Goal: Navigation & Orientation: Find specific page/section

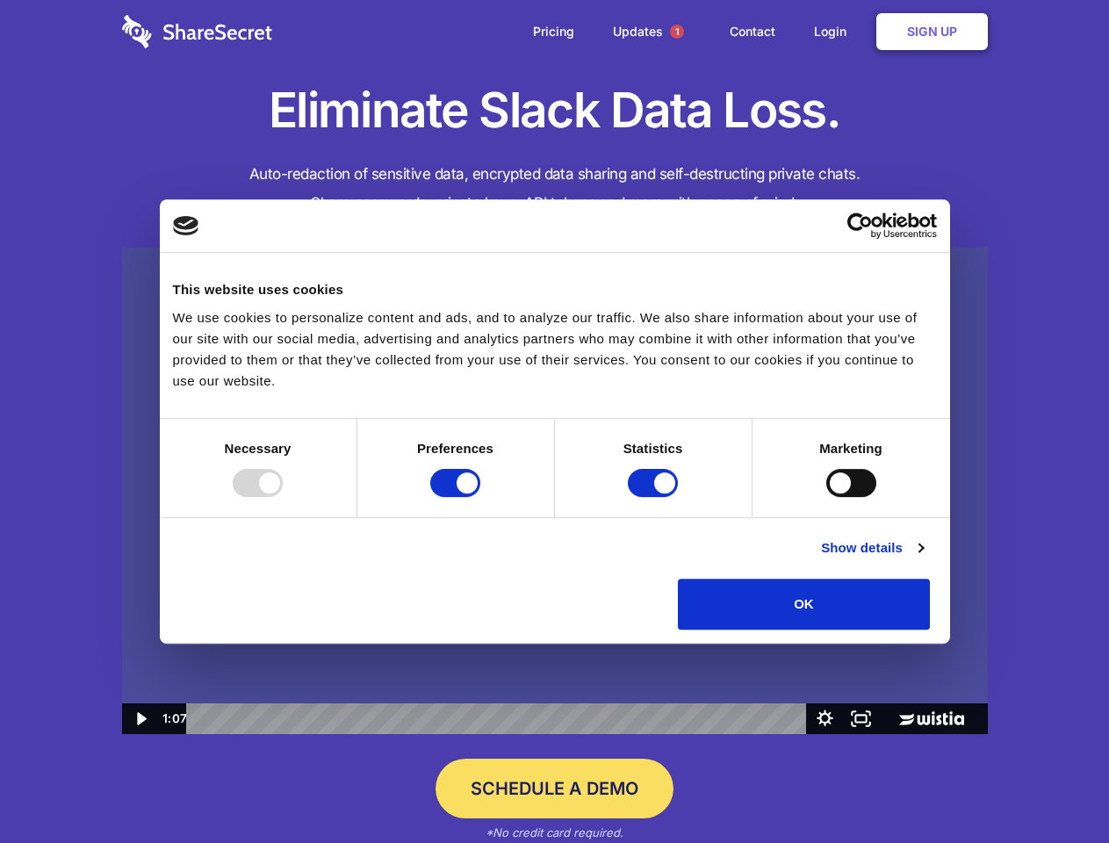
click at [554, 421] on img at bounding box center [554, 491] width 865 height 487
click at [283, 497] on div at bounding box center [258, 483] width 50 height 28
click at [480, 497] on input "Preferences" at bounding box center [455, 483] width 50 height 28
checkbox input "false"
click at [655, 497] on input "Statistics" at bounding box center [653, 483] width 50 height 28
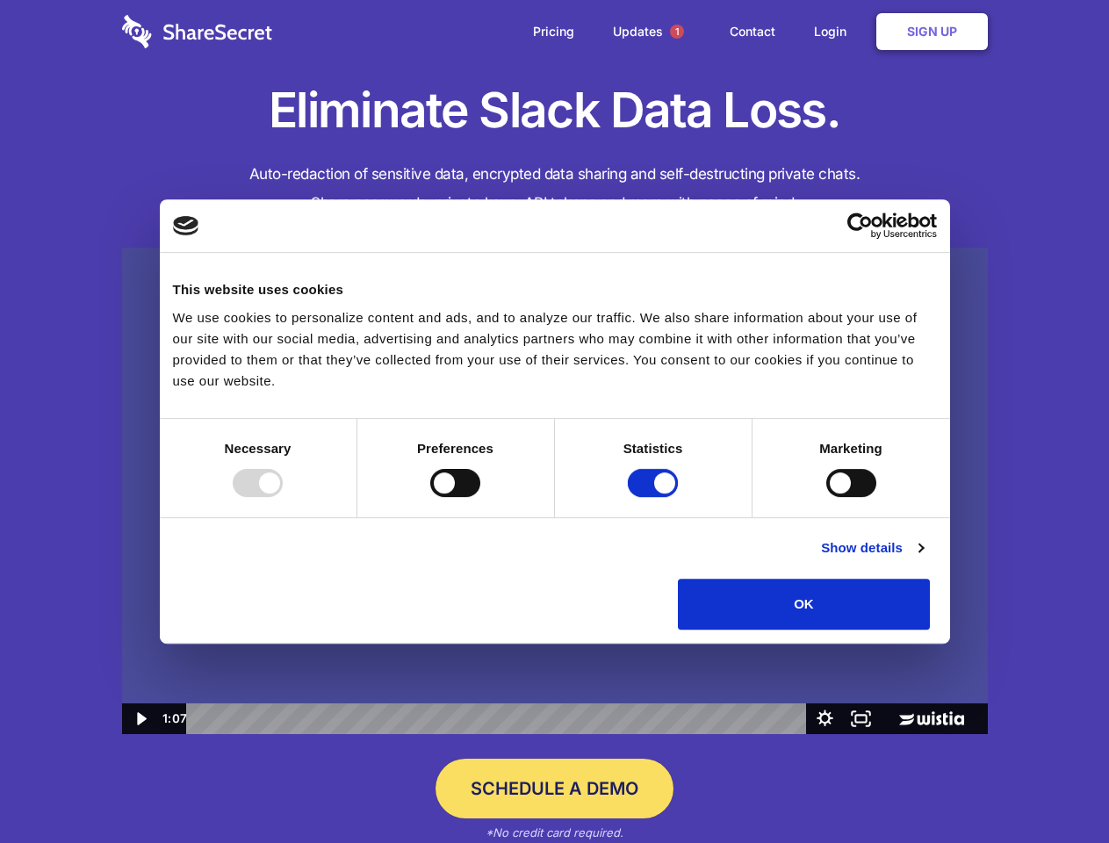
checkbox input "false"
click at [826, 497] on input "Marketing" at bounding box center [851, 483] width 50 height 28
checkbox input "true"
click at [923, 558] on link "Show details" at bounding box center [872, 547] width 102 height 21
click at [0, 0] on li "Necessary 7 Necessary cookies help make a website usable by enabling basic func…" at bounding box center [0, 0] width 0 height 0
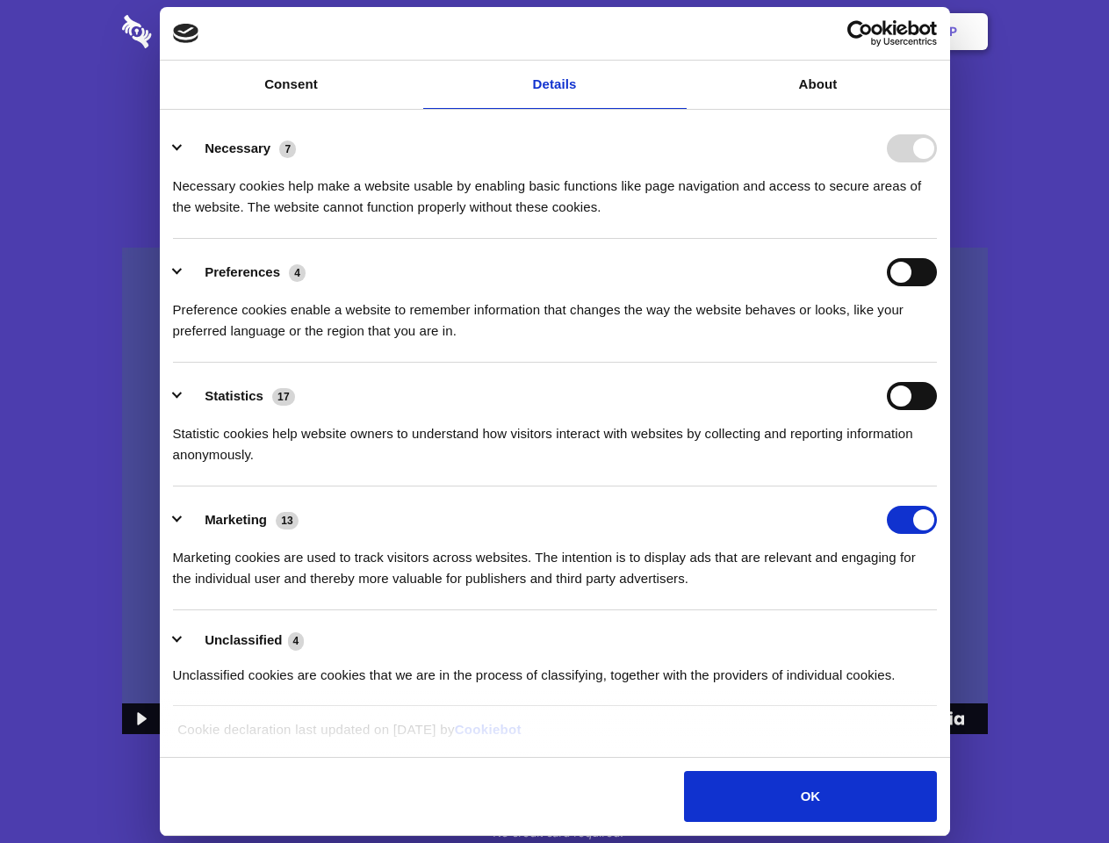
click at [676, 32] on span "1" at bounding box center [677, 32] width 14 height 14
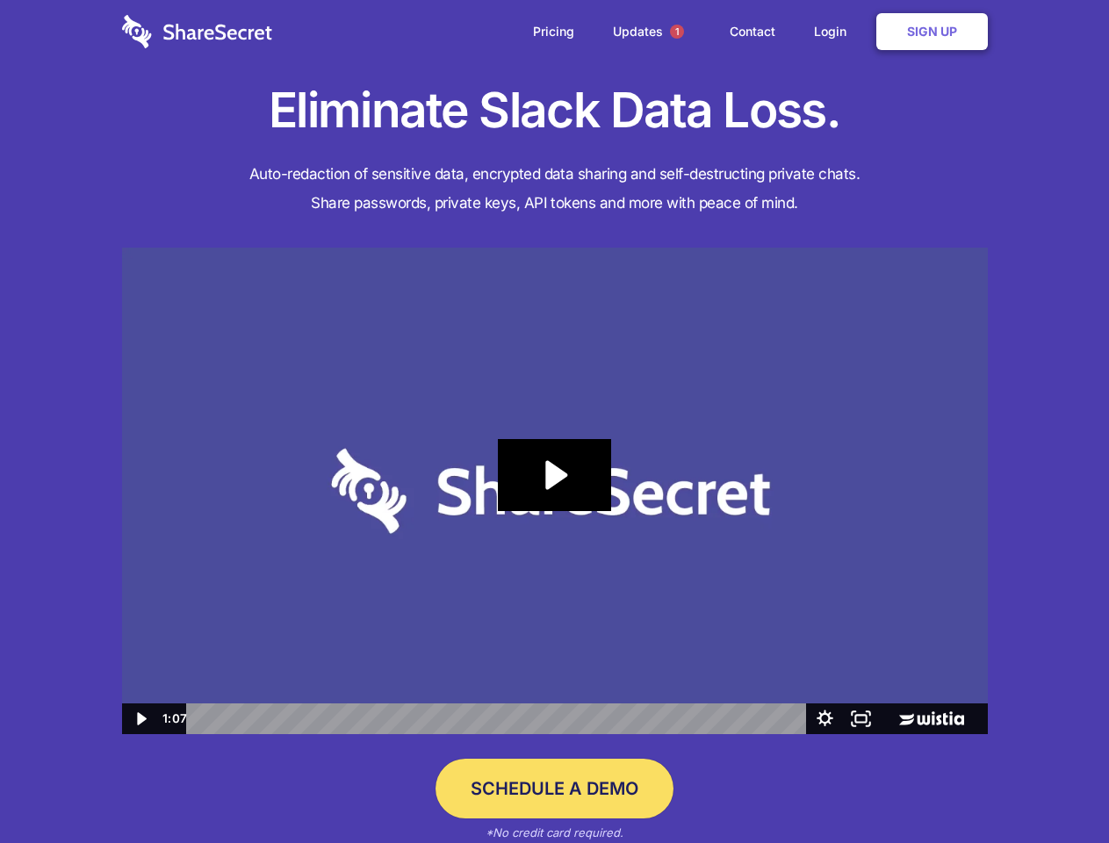
click at [555, 491] on icon "Play Video: Sharesecret Slack Extension" at bounding box center [554, 475] width 112 height 72
